Goal: Task Accomplishment & Management: Complete application form

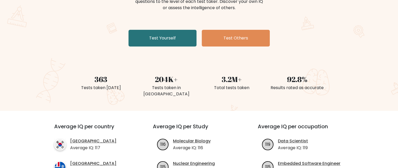
scroll to position [52, 0]
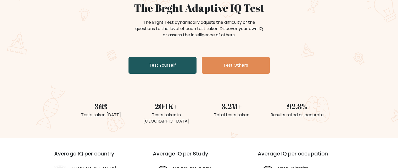
click at [169, 68] on link "Test Yourself" at bounding box center [162, 65] width 68 height 17
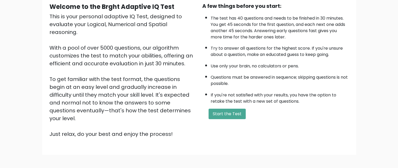
scroll to position [52, 0]
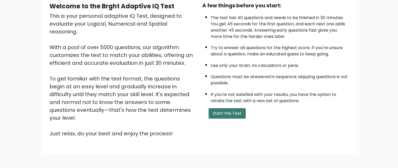
click at [218, 112] on button "Start the Test" at bounding box center [226, 113] width 37 height 10
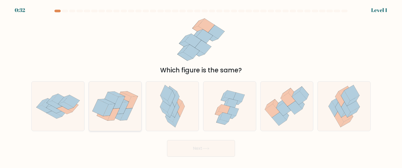
click at [120, 113] on icon at bounding box center [123, 108] width 12 height 12
click at [201, 86] on input "b." at bounding box center [201, 84] width 0 height 1
radio input "true"
click at [203, 146] on button "Next" at bounding box center [201, 148] width 68 height 17
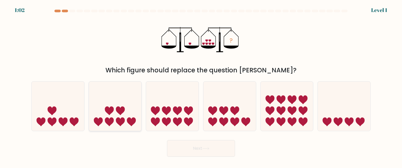
click at [114, 120] on icon at bounding box center [115, 105] width 53 height 43
click at [201, 86] on input "b." at bounding box center [201, 84] width 0 height 1
radio input "true"
click at [208, 146] on button "Next" at bounding box center [201, 148] width 68 height 17
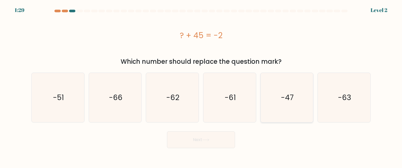
click at [278, 109] on icon "-47" at bounding box center [286, 97] width 49 height 49
click at [201, 86] on input "e. -47" at bounding box center [201, 84] width 0 height 1
radio input "true"
click at [206, 139] on icon at bounding box center [205, 140] width 7 height 3
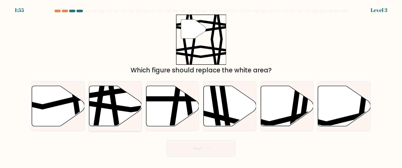
click at [138, 116] on icon at bounding box center [115, 106] width 53 height 41
click at [201, 86] on input "b." at bounding box center [201, 84] width 0 height 1
radio input "true"
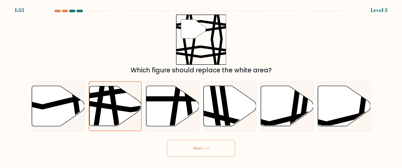
click at [205, 152] on button "Next" at bounding box center [201, 148] width 68 height 17
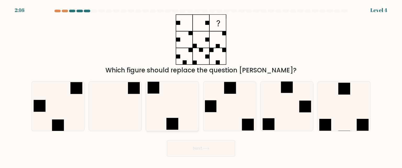
click at [178, 118] on icon at bounding box center [172, 106] width 49 height 49
click at [201, 86] on input "c." at bounding box center [201, 84] width 0 height 1
radio input "true"
click at [212, 147] on button "Next" at bounding box center [201, 148] width 68 height 17
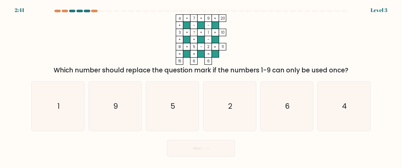
drag, startPoint x: 401, startPoint y: 0, endPoint x: 275, endPoint y: 41, distance: 132.4
click at [275, 41] on icon "4 + 7 + 9 20 + - - 3 + ? + 1 10 + + - 8 + 5 - 2 = 11 = = = = 15 6 6 =" at bounding box center [200, 39] width 157 height 50
click at [284, 102] on icon "6" at bounding box center [286, 106] width 49 height 49
click at [201, 86] on input "e. 6" at bounding box center [201, 84] width 0 height 1
radio input "true"
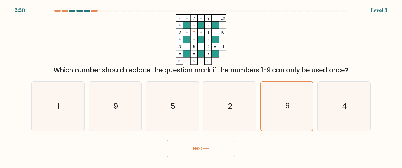
click at [200, 150] on button "Next" at bounding box center [201, 148] width 68 height 17
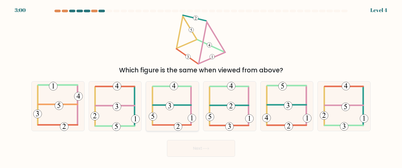
click at [173, 109] on icon at bounding box center [172, 106] width 47 height 49
click at [201, 86] on input "c." at bounding box center [201, 84] width 0 height 1
radio input "true"
click at [179, 145] on button "Next" at bounding box center [201, 148] width 68 height 17
click at [202, 146] on button "Next" at bounding box center [201, 148] width 68 height 17
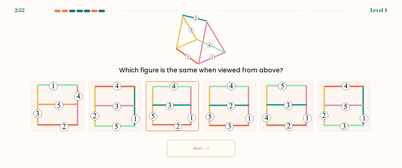
click at [208, 149] on icon at bounding box center [205, 148] width 7 height 3
click at [162, 103] on icon at bounding box center [172, 106] width 47 height 49
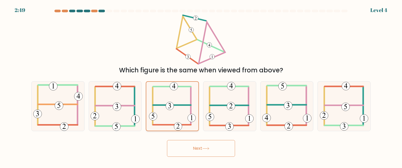
click at [201, 86] on input "c." at bounding box center [201, 84] width 0 height 1
click at [197, 147] on button "Next" at bounding box center [201, 148] width 68 height 17
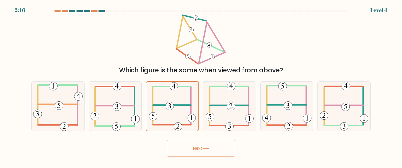
click at [197, 147] on button "Next" at bounding box center [201, 148] width 68 height 17
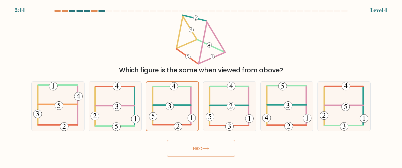
click at [197, 147] on button "Next" at bounding box center [201, 148] width 68 height 17
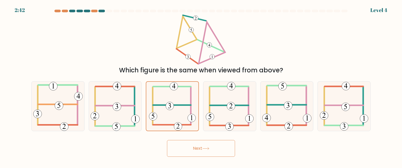
click at [197, 147] on button "Next" at bounding box center [201, 148] width 68 height 17
click at [240, 107] on icon at bounding box center [230, 106] width 48 height 49
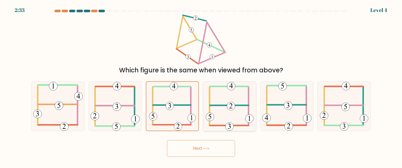
click at [201, 86] on input "d." at bounding box center [201, 84] width 0 height 1
radio input "true"
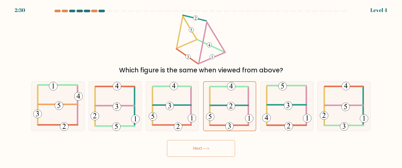
click at [196, 156] on button "Next" at bounding box center [201, 148] width 68 height 17
click at [205, 145] on button "Next" at bounding box center [201, 148] width 68 height 17
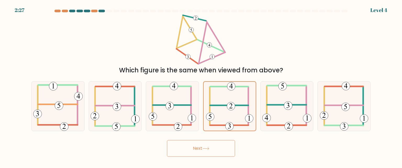
click at [205, 145] on button "Next" at bounding box center [201, 148] width 68 height 17
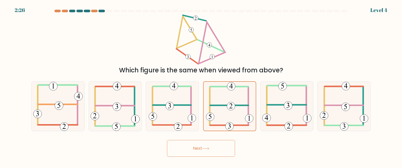
click at [205, 145] on button "Next" at bounding box center [201, 148] width 68 height 17
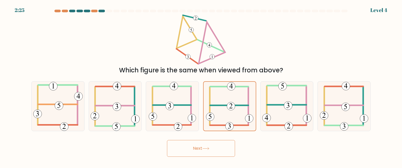
click at [205, 145] on button "Next" at bounding box center [201, 148] width 68 height 17
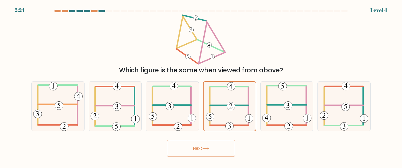
click at [205, 145] on button "Next" at bounding box center [201, 148] width 68 height 17
click at [201, 148] on button "Next" at bounding box center [201, 148] width 68 height 17
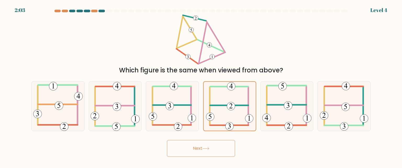
drag, startPoint x: 201, startPoint y: 148, endPoint x: 229, endPoint y: 138, distance: 30.0
click at [201, 148] on button "Next" at bounding box center [201, 148] width 68 height 17
click at [309, 61] on div "Which figure is the same when viewed from above?" at bounding box center [200, 44] width 345 height 61
click at [228, 106] on 232 at bounding box center [231, 106] width 8 height 8
click at [201, 86] on input "d." at bounding box center [201, 84] width 0 height 1
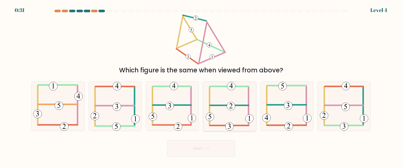
radio input "true"
click at [201, 146] on button "Next" at bounding box center [201, 148] width 68 height 17
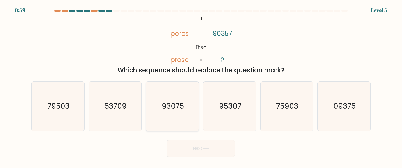
click at [172, 110] on text "93075" at bounding box center [173, 106] width 22 height 10
click at [201, 86] on input "c. 93075" at bounding box center [201, 84] width 0 height 1
radio input "true"
click at [215, 148] on button "Next" at bounding box center [201, 148] width 68 height 17
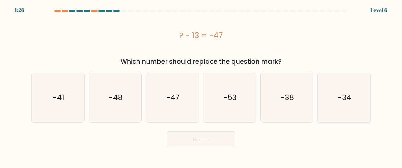
click at [341, 100] on text "-34" at bounding box center [344, 97] width 13 height 10
click at [201, 86] on input "f. -34" at bounding box center [201, 84] width 0 height 1
radio input "true"
click at [191, 139] on button "Next" at bounding box center [201, 140] width 68 height 17
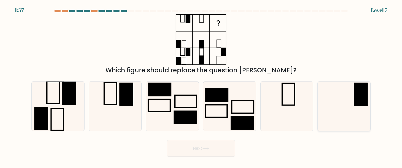
drag, startPoint x: 342, startPoint y: 103, endPoint x: 329, endPoint y: 99, distance: 13.7
click at [342, 102] on icon at bounding box center [343, 106] width 49 height 49
click at [201, 86] on input "f." at bounding box center [201, 84] width 0 height 1
radio input "true"
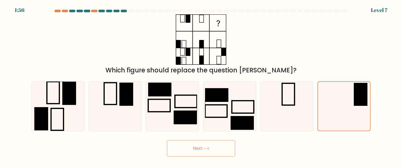
click at [204, 148] on icon at bounding box center [205, 148] width 7 height 3
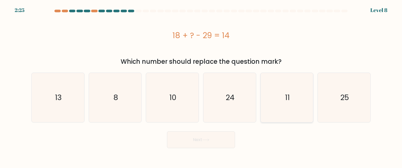
click at [282, 91] on icon "11" at bounding box center [286, 97] width 49 height 49
click at [201, 86] on input "e. 11" at bounding box center [201, 84] width 0 height 1
radio input "true"
click at [194, 138] on button "Next" at bounding box center [201, 140] width 68 height 17
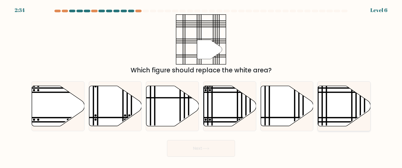
click at [355, 110] on icon at bounding box center [344, 106] width 53 height 40
click at [201, 86] on input "f." at bounding box center [201, 84] width 0 height 1
radio input "true"
click at [184, 147] on button "Next" at bounding box center [201, 148] width 68 height 17
click at [351, 110] on line at bounding box center [351, 85] width 0 height 105
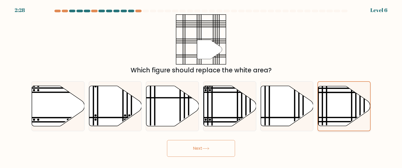
click at [201, 86] on input "f." at bounding box center [201, 84] width 0 height 1
click at [181, 149] on button "Next" at bounding box center [201, 148] width 68 height 17
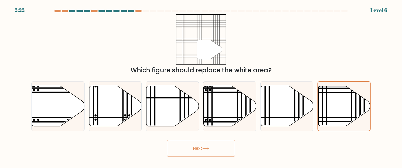
click at [181, 149] on button "Next" at bounding box center [201, 148] width 68 height 17
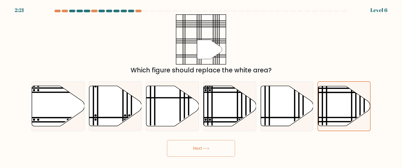
click at [181, 149] on button "Next" at bounding box center [201, 148] width 68 height 17
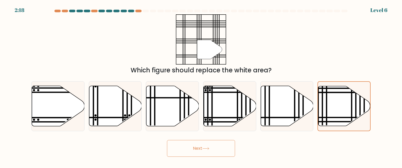
click at [181, 149] on button "Next" at bounding box center [201, 148] width 68 height 17
click at [276, 105] on icon at bounding box center [286, 106] width 53 height 40
click at [201, 86] on input "e." at bounding box center [201, 84] width 0 height 1
radio input "true"
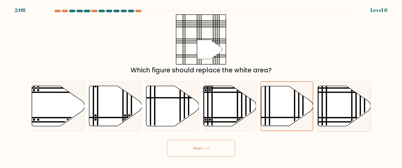
click at [333, 99] on icon at bounding box center [344, 106] width 53 height 40
click at [201, 86] on input "f." at bounding box center [201, 84] width 0 height 1
radio input "true"
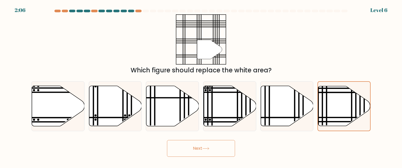
click at [197, 150] on button "Next" at bounding box center [201, 148] width 68 height 17
click at [208, 147] on icon at bounding box center [205, 148] width 7 height 3
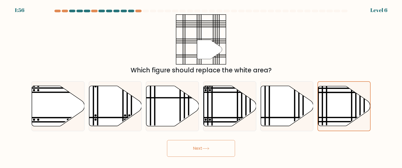
click at [208, 147] on icon at bounding box center [205, 148] width 7 height 3
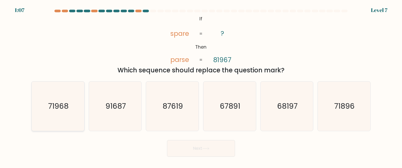
click at [62, 106] on text "71968" at bounding box center [58, 106] width 20 height 10
click at [201, 86] on input "a. 71968" at bounding box center [201, 84] width 0 height 1
radio input "true"
click at [191, 148] on button "Next" at bounding box center [201, 148] width 68 height 17
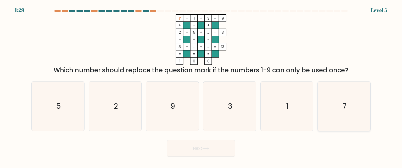
click at [339, 106] on icon "7" at bounding box center [343, 106] width 49 height 49
click at [201, 86] on input "f. 7" at bounding box center [201, 84] width 0 height 1
radio input "true"
drag, startPoint x: 186, startPoint y: 150, endPoint x: 192, endPoint y: 146, distance: 7.6
click at [186, 149] on button "Next" at bounding box center [201, 148] width 68 height 17
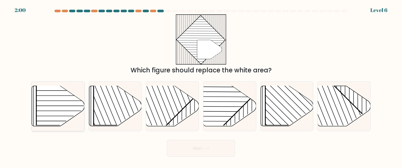
click at [59, 107] on rect at bounding box center [73, 87] width 75 height 75
click at [201, 86] on input "a." at bounding box center [201, 84] width 0 height 1
radio input "true"
click at [203, 152] on button "Next" at bounding box center [201, 148] width 68 height 17
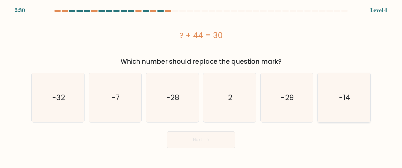
click at [336, 106] on icon "-14" at bounding box center [343, 97] width 49 height 49
click at [201, 86] on input "f. -14" at bounding box center [201, 84] width 0 height 1
radio input "true"
click at [204, 137] on button "Next" at bounding box center [201, 140] width 68 height 17
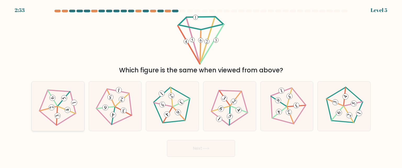
click at [61, 106] on icon at bounding box center [57, 106] width 39 height 39
click at [201, 86] on input "a." at bounding box center [201, 84] width 0 height 1
radio input "true"
click at [203, 149] on icon at bounding box center [205, 148] width 7 height 3
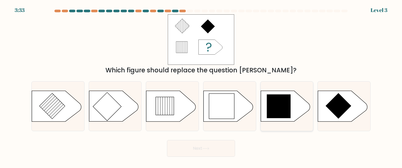
click at [278, 103] on icon at bounding box center [278, 106] width 24 height 24
click at [201, 86] on input "e." at bounding box center [201, 84] width 0 height 1
radio input "true"
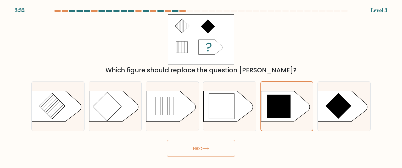
click at [216, 150] on button "Next" at bounding box center [201, 148] width 68 height 17
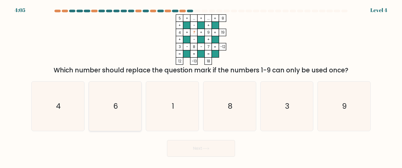
click at [119, 108] on icon "6" at bounding box center [114, 106] width 49 height 49
click at [201, 86] on input "b. 6" at bounding box center [201, 84] width 0 height 1
radio input "true"
click at [206, 147] on icon at bounding box center [205, 148] width 7 height 3
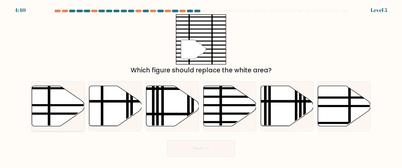
click at [53, 107] on icon at bounding box center [58, 106] width 53 height 40
click at [201, 86] on input "a." at bounding box center [201, 84] width 0 height 1
radio input "true"
click at [187, 150] on button "Next" at bounding box center [201, 148] width 68 height 17
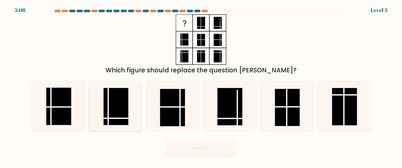
click at [110, 122] on rect at bounding box center [116, 106] width 25 height 37
click at [201, 86] on input "b." at bounding box center [201, 84] width 0 height 1
radio input "true"
click at [217, 149] on button "Next" at bounding box center [201, 148] width 68 height 17
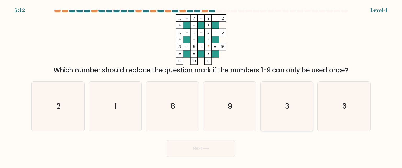
click at [273, 109] on icon "3" at bounding box center [286, 106] width 49 height 49
click at [201, 86] on input "e. 3" at bounding box center [201, 84] width 0 height 1
radio input "true"
click at [188, 150] on button "Next" at bounding box center [201, 148] width 68 height 17
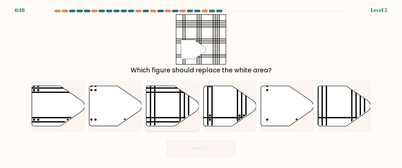
drag, startPoint x: 162, startPoint y: 107, endPoint x: 172, endPoint y: 118, distance: 14.6
click at [162, 107] on icon at bounding box center [172, 106] width 53 height 40
click at [201, 86] on input "c." at bounding box center [201, 84] width 0 height 1
radio input "true"
click at [212, 150] on button "Next" at bounding box center [201, 148] width 68 height 17
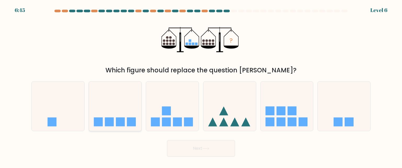
click at [113, 119] on rect at bounding box center [109, 122] width 9 height 9
click at [201, 86] on input "b." at bounding box center [201, 84] width 0 height 1
radio input "true"
click at [186, 151] on button "Next" at bounding box center [201, 148] width 68 height 17
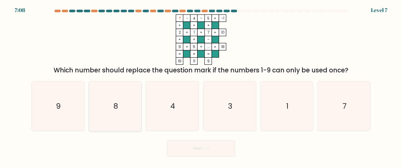
click at [120, 105] on icon "8" at bounding box center [114, 106] width 49 height 49
click at [201, 86] on input "b. 8" at bounding box center [201, 84] width 0 height 1
radio input "true"
click at [197, 146] on button "Next" at bounding box center [201, 148] width 68 height 17
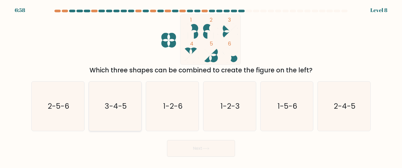
click at [124, 111] on text "3-4-5" at bounding box center [116, 106] width 22 height 10
click at [201, 86] on input "b. 3-4-5" at bounding box center [201, 84] width 0 height 1
radio input "true"
click at [207, 146] on button "Next" at bounding box center [201, 148] width 68 height 17
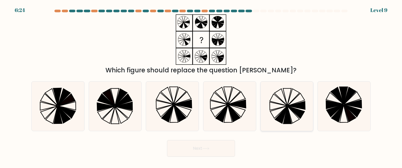
click at [281, 110] on icon at bounding box center [286, 106] width 49 height 49
click at [201, 86] on input "e." at bounding box center [201, 84] width 0 height 1
radio input "true"
click at [209, 150] on icon at bounding box center [205, 148] width 7 height 3
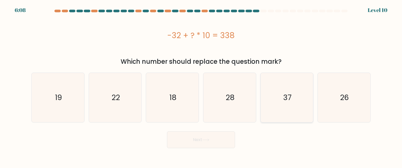
click at [288, 105] on icon "37" at bounding box center [286, 97] width 49 height 49
click at [201, 86] on input "e. 37" at bounding box center [201, 84] width 0 height 1
radio input "true"
click at [184, 145] on button "Next" at bounding box center [201, 140] width 68 height 17
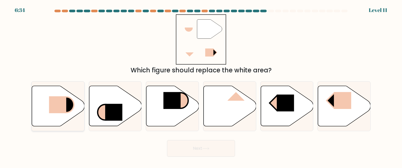
click at [64, 100] on rect at bounding box center [57, 104] width 17 height 17
click at [201, 86] on input "a." at bounding box center [201, 84] width 0 height 1
radio input "true"
click at [188, 149] on button "Next" at bounding box center [201, 148] width 68 height 17
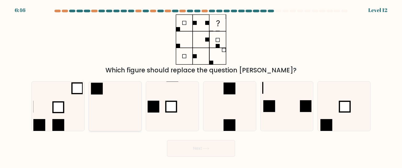
click at [95, 105] on icon at bounding box center [114, 106] width 49 height 49
click at [201, 86] on input "b." at bounding box center [201, 84] width 0 height 1
radio input "true"
click at [191, 148] on button "Next" at bounding box center [201, 148] width 68 height 17
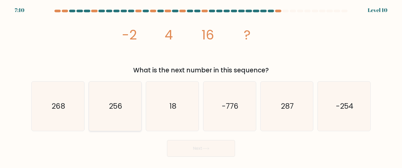
click at [110, 107] on text "256" at bounding box center [115, 106] width 13 height 10
click at [201, 86] on input "b. 256" at bounding box center [201, 84] width 0 height 1
radio input "true"
click at [186, 147] on button "Next" at bounding box center [201, 148] width 68 height 17
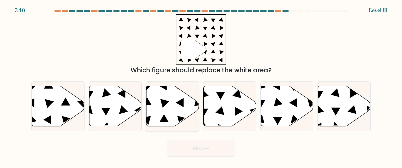
click at [170, 118] on icon at bounding box center [172, 106] width 53 height 40
click at [201, 86] on input "c." at bounding box center [201, 84] width 0 height 1
radio input "true"
click at [196, 146] on button "Next" at bounding box center [201, 148] width 68 height 17
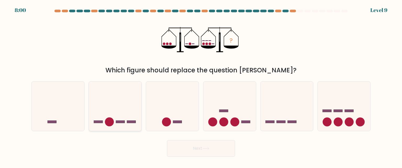
click at [116, 111] on icon at bounding box center [115, 105] width 53 height 43
click at [201, 86] on input "b." at bounding box center [201, 84] width 0 height 1
radio input "true"
click at [183, 151] on button "Next" at bounding box center [201, 148] width 68 height 17
click at [196, 148] on button "Next" at bounding box center [201, 148] width 68 height 17
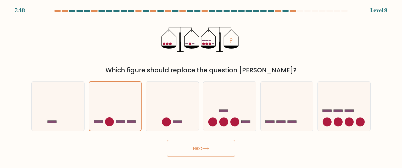
click at [196, 148] on button "Next" at bounding box center [201, 148] width 68 height 17
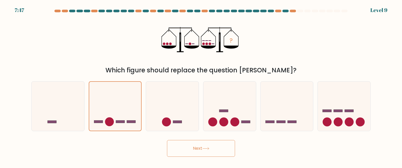
click at [196, 148] on button "Next" at bounding box center [201, 148] width 68 height 17
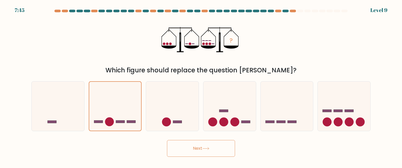
click at [196, 148] on button "Next" at bounding box center [201, 148] width 68 height 17
click at [115, 105] on icon at bounding box center [115, 105] width 53 height 43
click at [201, 86] on input "b." at bounding box center [201, 84] width 0 height 1
radio input "true"
click at [192, 148] on button "Next" at bounding box center [201, 148] width 68 height 17
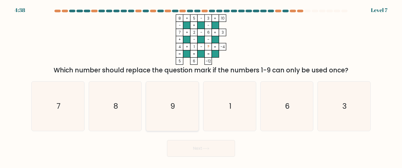
click at [173, 111] on text "9" at bounding box center [173, 106] width 5 height 10
click at [201, 86] on input "c. 9" at bounding box center [201, 84] width 0 height 1
radio input "true"
click at [192, 146] on button "Next" at bounding box center [201, 148] width 68 height 17
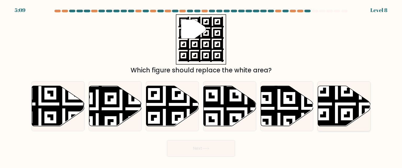
click at [342, 112] on icon at bounding box center [344, 106] width 53 height 40
click at [201, 86] on input "f." at bounding box center [201, 84] width 0 height 1
radio input "true"
click at [200, 149] on button "Next" at bounding box center [201, 148] width 68 height 17
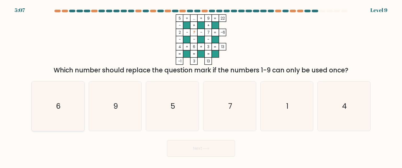
click at [38, 111] on icon "6" at bounding box center [57, 106] width 49 height 49
click at [201, 86] on input "a. 6" at bounding box center [201, 84] width 0 height 1
radio input "true"
click at [201, 150] on button "Next" at bounding box center [201, 148] width 68 height 17
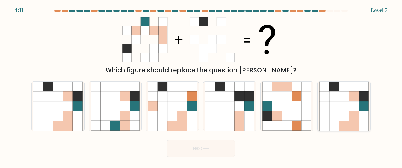
click at [331, 105] on icon at bounding box center [334, 106] width 10 height 10
click at [201, 86] on input "f." at bounding box center [201, 84] width 0 height 1
radio input "true"
click at [189, 149] on button "Next" at bounding box center [201, 148] width 68 height 17
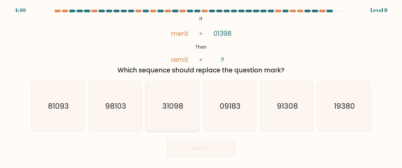
click at [182, 95] on icon "31098" at bounding box center [172, 106] width 49 height 49
click at [201, 86] on input "c. 31098" at bounding box center [201, 84] width 0 height 1
radio input "true"
click at [197, 156] on button "Next" at bounding box center [201, 148] width 68 height 17
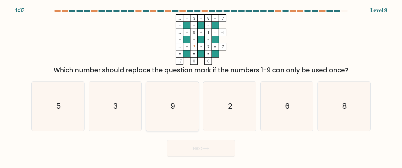
click at [161, 110] on icon "9" at bounding box center [172, 106] width 49 height 49
click at [201, 86] on input "c. 9" at bounding box center [201, 84] width 0 height 1
radio input "true"
click at [212, 149] on button "Next" at bounding box center [201, 148] width 68 height 17
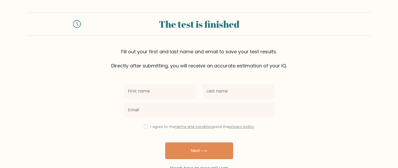
click at [163, 90] on input "text" at bounding box center [160, 91] width 72 height 15
type input "[PERSON_NAME]"
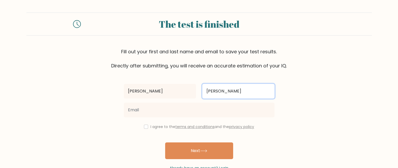
type input "[PERSON_NAME]"
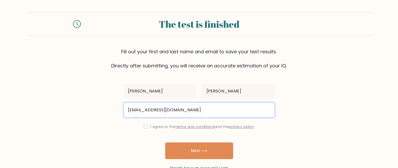
type input "[EMAIL_ADDRESS][DOMAIN_NAME]"
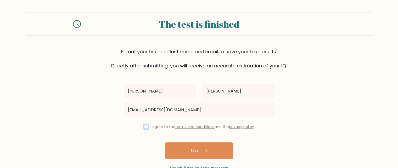
click at [146, 126] on input "checkbox" at bounding box center [146, 127] width 4 height 4
checkbox input "true"
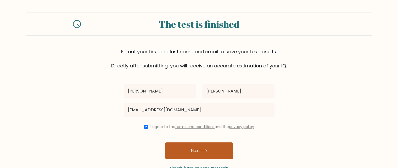
click at [205, 153] on button "Next" at bounding box center [199, 151] width 68 height 17
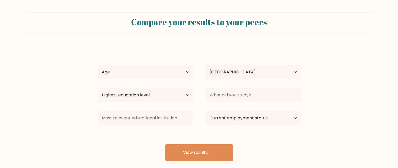
select select "PH"
click at [181, 72] on select "Age Under [DEMOGRAPHIC_DATA] [DEMOGRAPHIC_DATA] [DEMOGRAPHIC_DATA] [DEMOGRAPHIC…" at bounding box center [145, 72] width 95 height 15
select select "35_44"
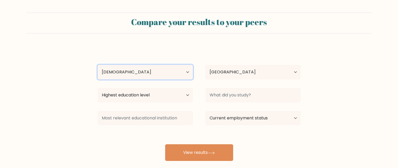
click at [98, 65] on select "Age Under [DEMOGRAPHIC_DATA] [DEMOGRAPHIC_DATA] [DEMOGRAPHIC_DATA] [DEMOGRAPHIC…" at bounding box center [145, 72] width 95 height 15
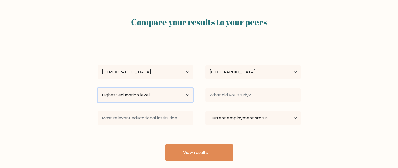
click at [169, 98] on select "Highest education level No schooling Primary Lower Secondary Upper Secondary Oc…" at bounding box center [145, 95] width 95 height 15
select select "bachelors_degree"
click at [98, 88] on select "Highest education level No schooling Primary Lower Secondary Upper Secondary Oc…" at bounding box center [145, 95] width 95 height 15
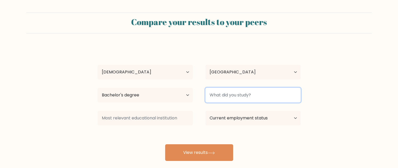
click at [243, 97] on input at bounding box center [252, 95] width 95 height 15
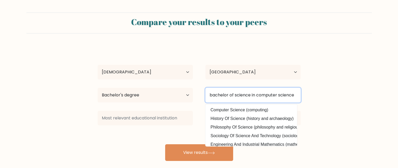
type input "bachelor of science in computer science"
click at [165, 144] on button "View results" at bounding box center [199, 152] width 68 height 17
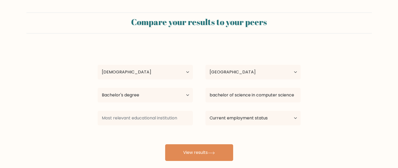
click at [53, 118] on form "Compare your results to your peers [PERSON_NAME] Age Under [DEMOGRAPHIC_DATA] […" at bounding box center [199, 87] width 398 height 149
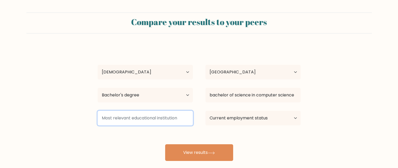
click at [137, 119] on input at bounding box center [145, 118] width 95 height 15
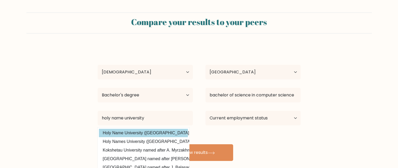
click at [119, 133] on option "Holy Name University ([GEOGRAPHIC_DATA])" at bounding box center [143, 133] width 89 height 8
type input "Holy Name University"
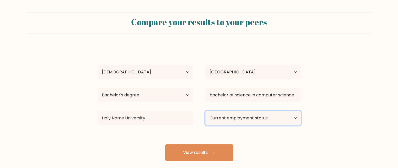
click at [270, 120] on select "Current employment status Employed Student Retired Other / prefer not to answer" at bounding box center [252, 118] width 95 height 15
select select "other"
click at [205, 111] on select "Current employment status Employed Student Retired Other / prefer not to answer" at bounding box center [252, 118] width 95 height 15
click at [264, 116] on select "Current employment status Employed Student Retired Other / prefer not to answer" at bounding box center [252, 118] width 95 height 15
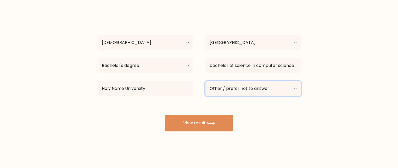
scroll to position [30, 0]
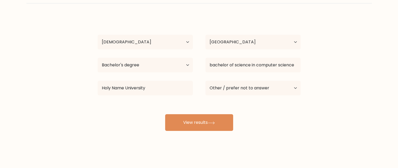
drag, startPoint x: 210, startPoint y: 121, endPoint x: 250, endPoint y: 131, distance: 41.4
click at [209, 122] on icon at bounding box center [211, 123] width 7 height 3
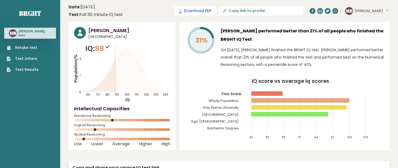
click at [211, 12] on span "Download PDF" at bounding box center [197, 10] width 27 height 5
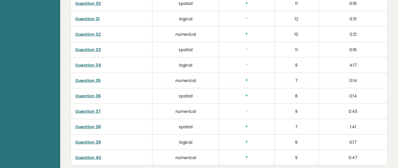
scroll to position [1368, 0]
